Goal: Transaction & Acquisition: Subscribe to service/newsletter

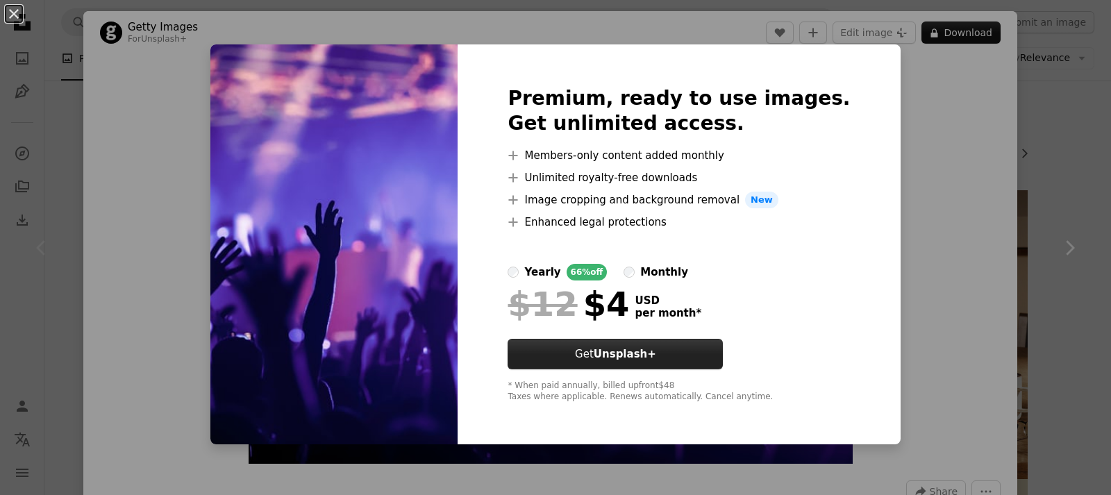
click at [664, 365] on button "Get Unsplash+" at bounding box center [614, 354] width 215 height 31
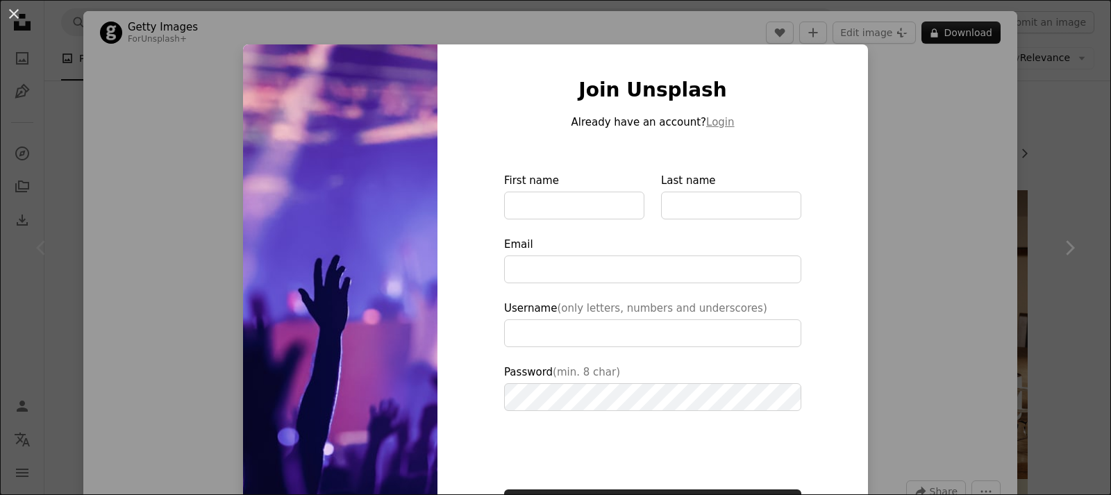
click at [945, 92] on div "An X shape Join Unsplash Already have an account? Login First name Last name Em…" at bounding box center [555, 247] width 1111 height 495
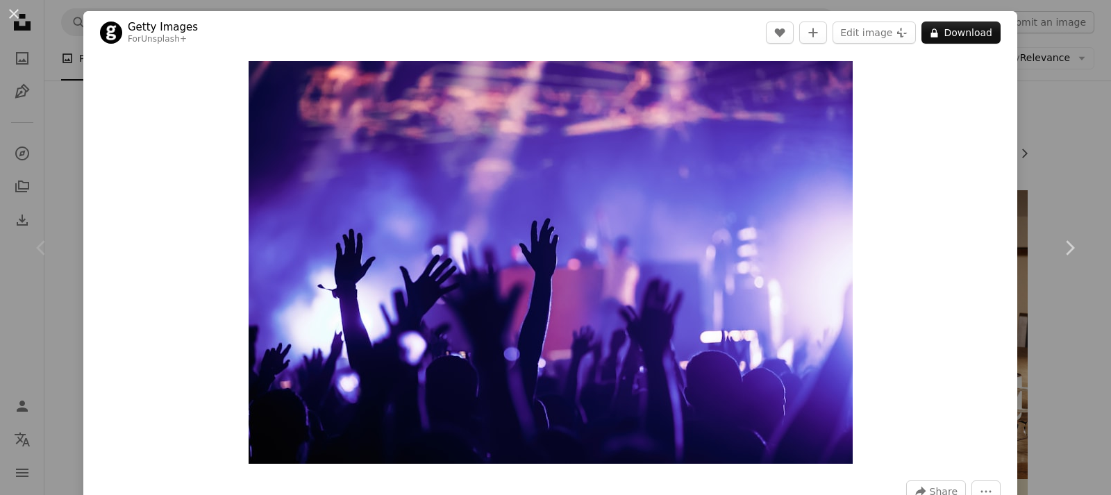
click at [1060, 121] on div "An X shape Chevron left Chevron right Getty Images For Unsplash+ A heart A plus…" at bounding box center [555, 247] width 1111 height 495
